Goal: Task Accomplishment & Management: Complete application form

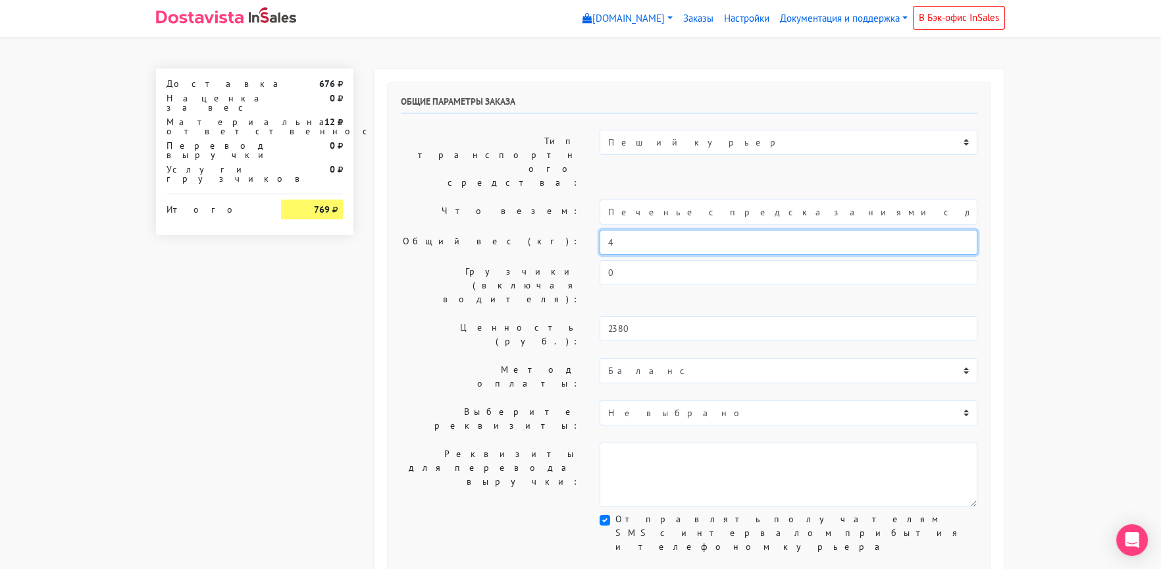
drag, startPoint x: 610, startPoint y: 201, endPoint x: 584, endPoint y: 214, distance: 29.2
click at [585, 230] on div "Общий вес (кг): 4" at bounding box center [689, 242] width 597 height 25
type input "0,5"
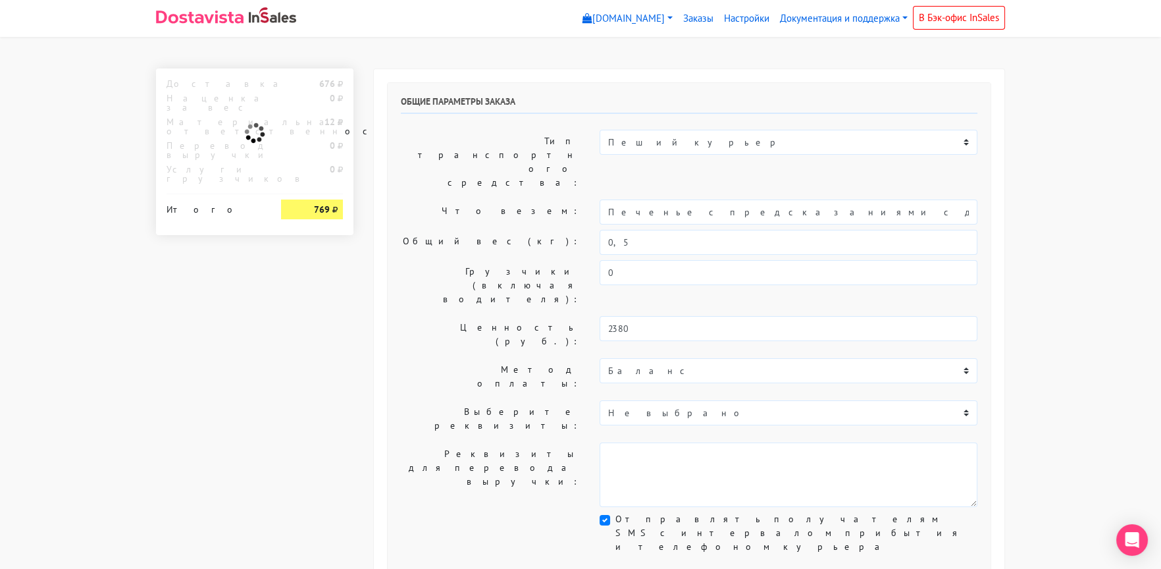
click at [504, 199] on label "Что везем:" at bounding box center [490, 211] width 199 height 25
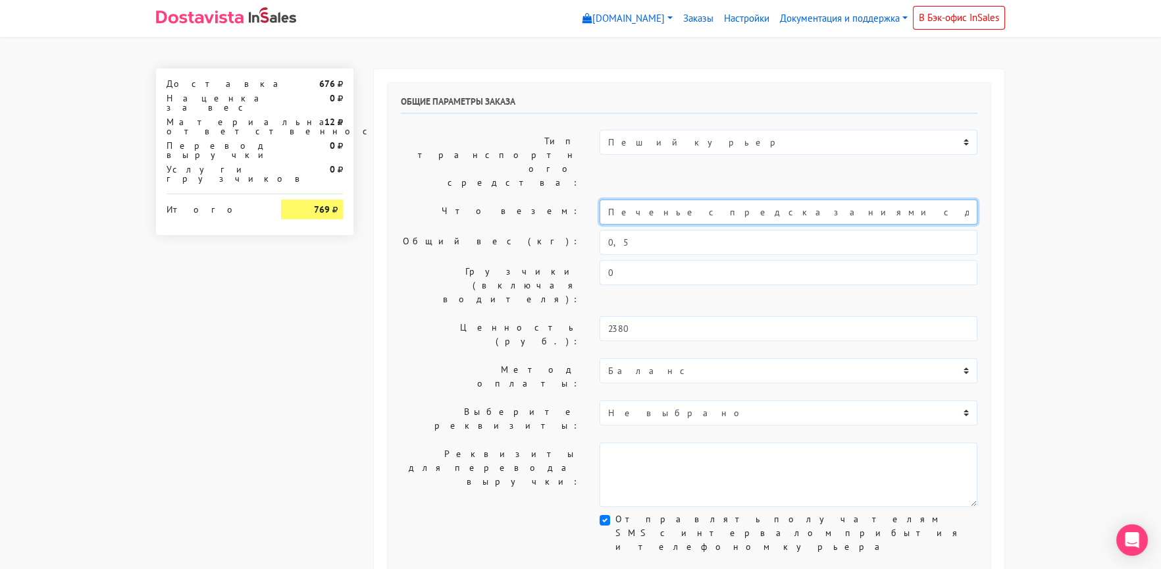
click at [610, 199] on input "Печенье с предсказаниями с декором (Текст на заказ)" at bounding box center [789, 211] width 378 height 25
type input "Короб: 20*20*20 см, 0,5 кг. // Печенье с предсказаниями с декором (Текст на зак…"
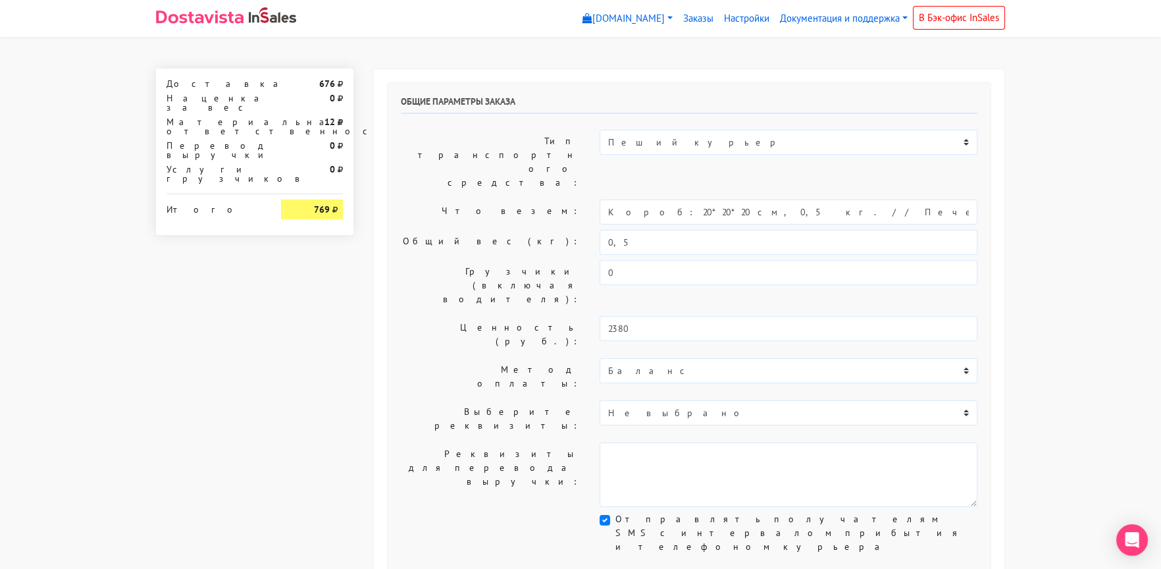
click at [412, 316] on label "Ценность (руб.):" at bounding box center [490, 334] width 199 height 37
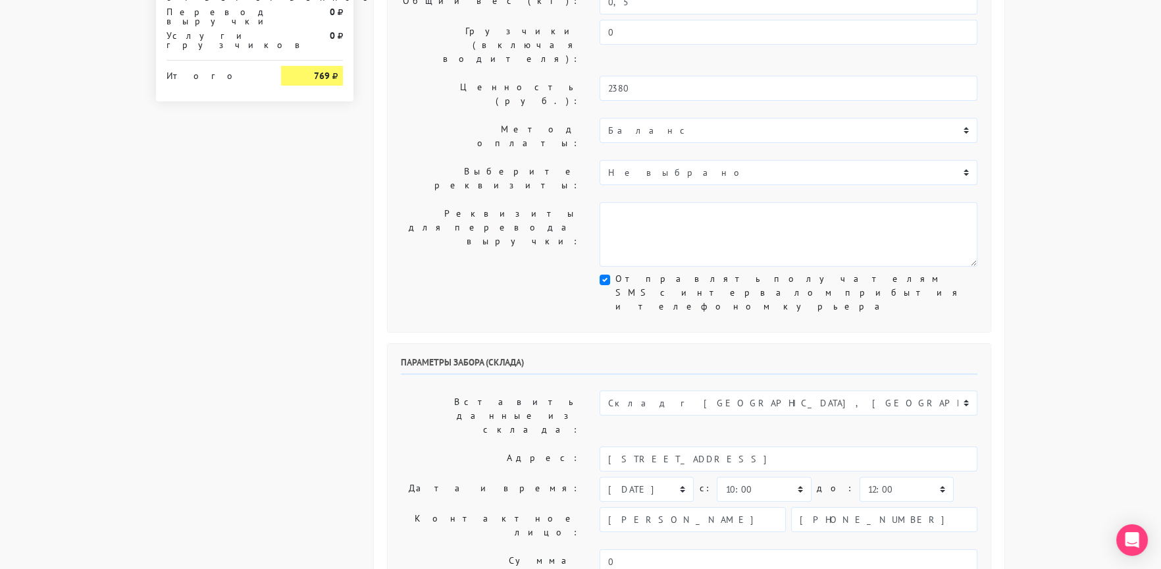
scroll to position [263, 0]
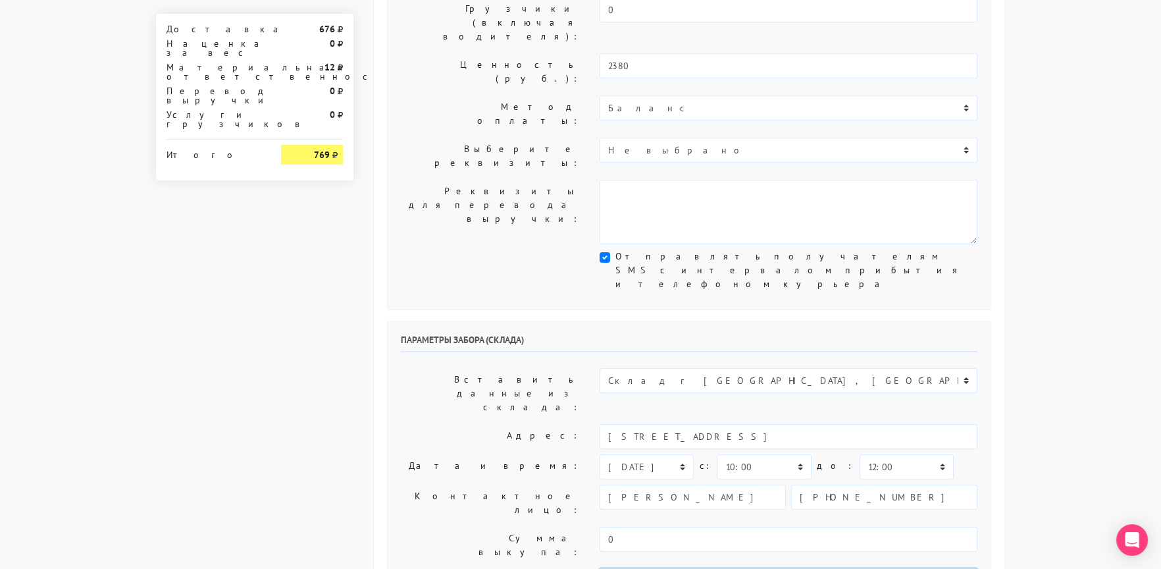
type textarea "Заказ 30211. Как пройти: по [GEOGRAPHIC_DATA] от круга второй поворот во двор. …"
click at [446, 527] on label "Сумма выкупа:" at bounding box center [490, 545] width 199 height 37
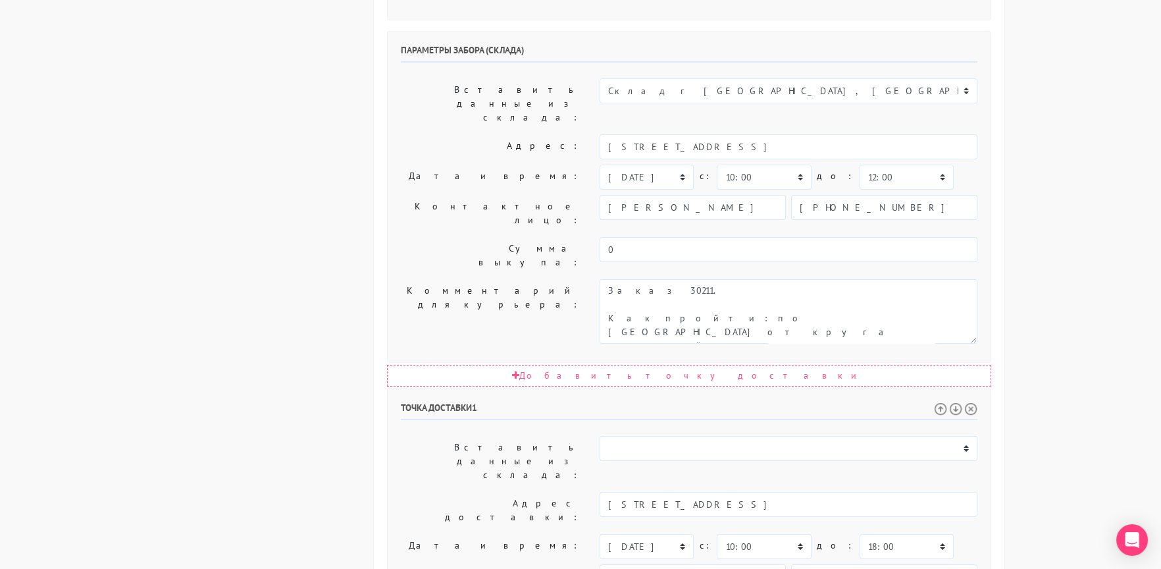
scroll to position [592, 0]
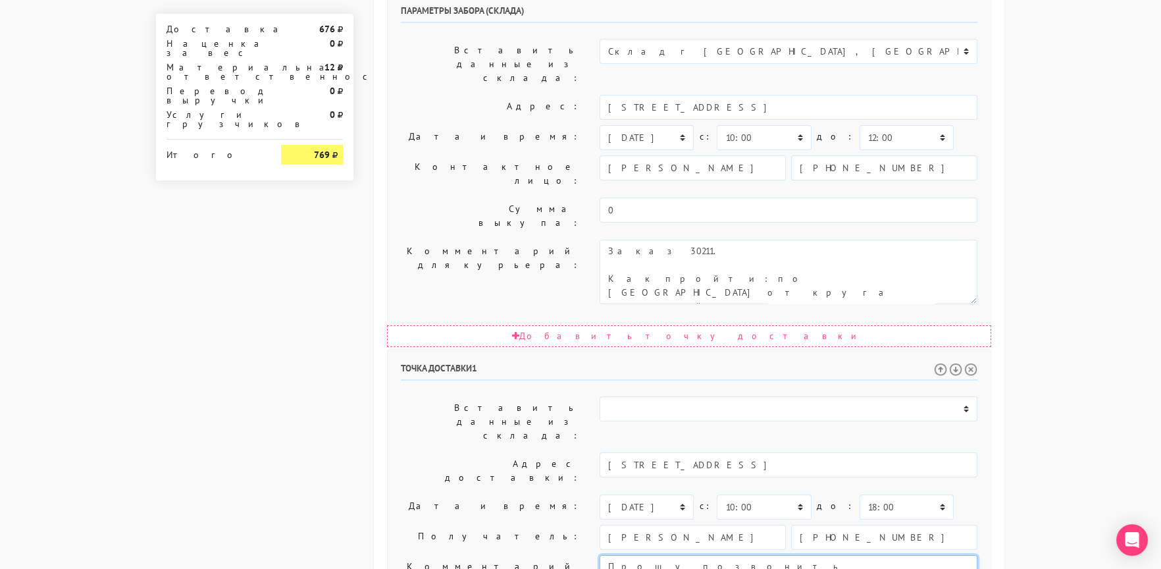
drag, startPoint x: 801, startPoint y: 349, endPoint x: 906, endPoint y: 372, distance: 107.2
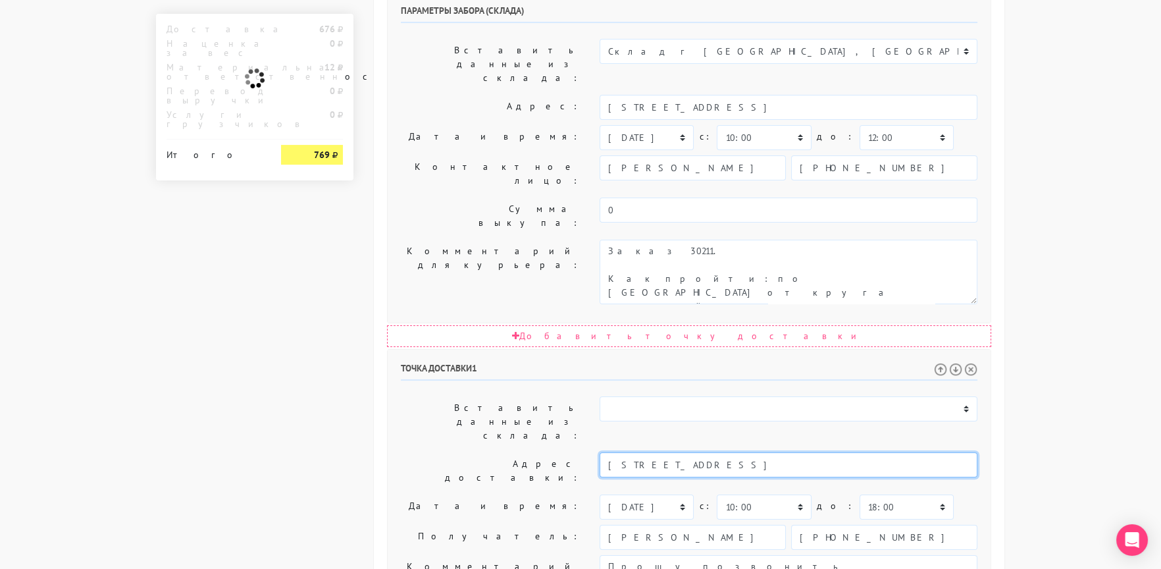
click at [666, 452] on input "[STREET_ADDRESS]" at bounding box center [789, 464] width 378 height 25
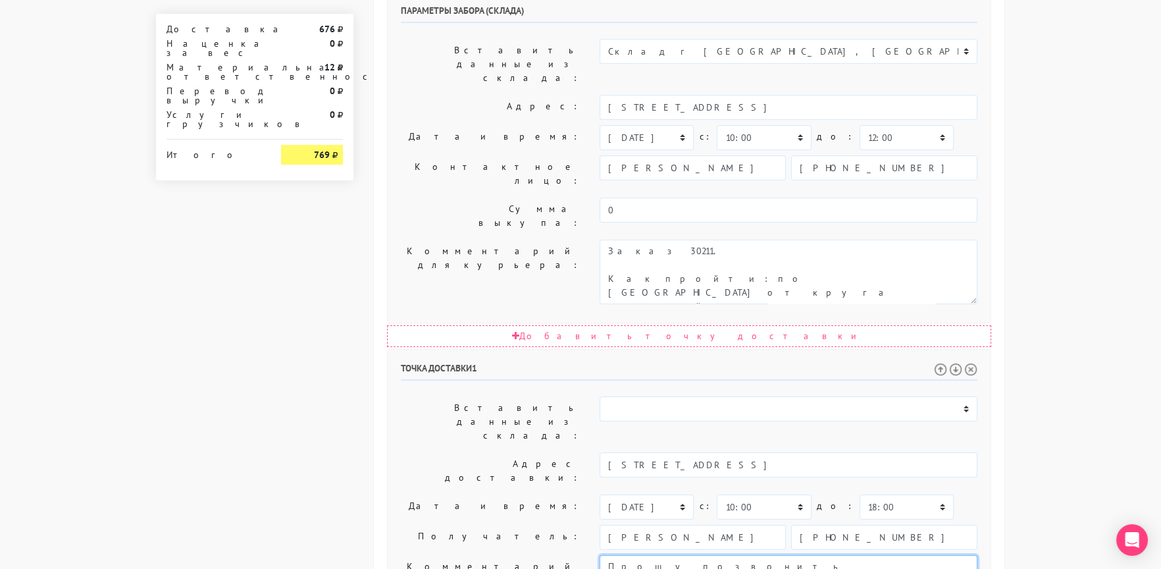
paste textarea "[STREET_ADDRESS]"
type textarea "Прошу позвонить получателю перед выездом. До 18.00. [STREET_ADDRESS]"
click at [495, 525] on label "Получатель:" at bounding box center [490, 537] width 199 height 25
click at [864, 494] on select "00:00 00:30 01:00 01:30 02:00 02:30 03:00 03:30 04:00 04:30 05:00 05:30 06:00 0…" at bounding box center [907, 506] width 94 height 25
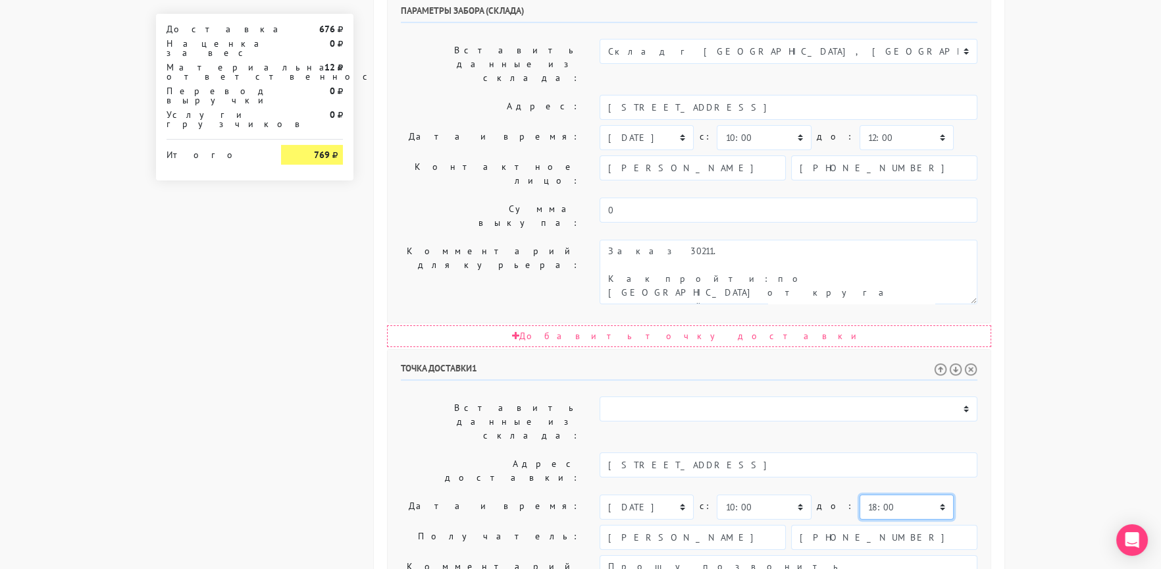
select select "17:30"
click at [860, 494] on select "00:00 00:30 01:00 01:30 02:00 02:30 03:00 03:30 04:00 04:30 05:00 05:30 06:00 0…" at bounding box center [907, 506] width 94 height 25
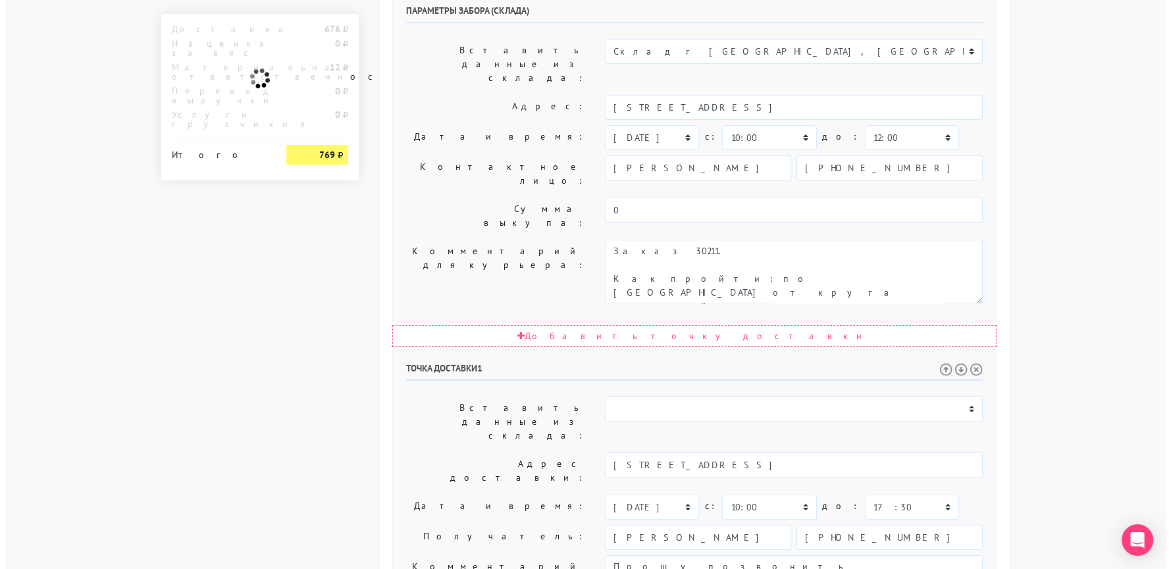
scroll to position [0, 0]
